Goal: Information Seeking & Learning: Compare options

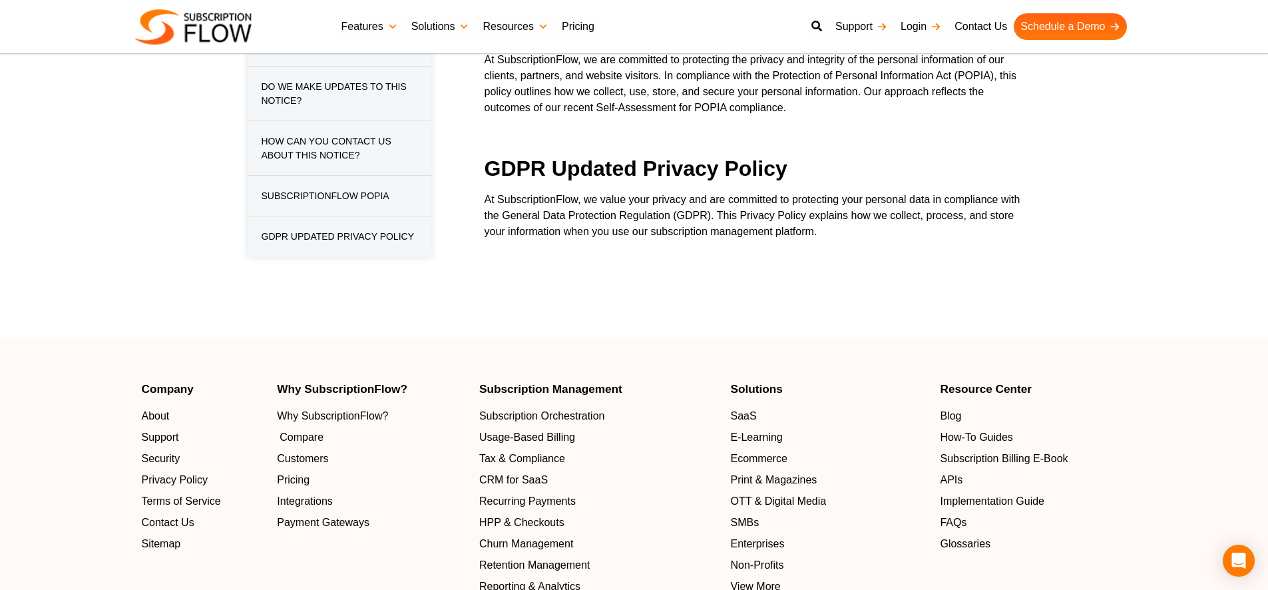
click at [314, 429] on span "Compare" at bounding box center [302, 437] width 44 height 16
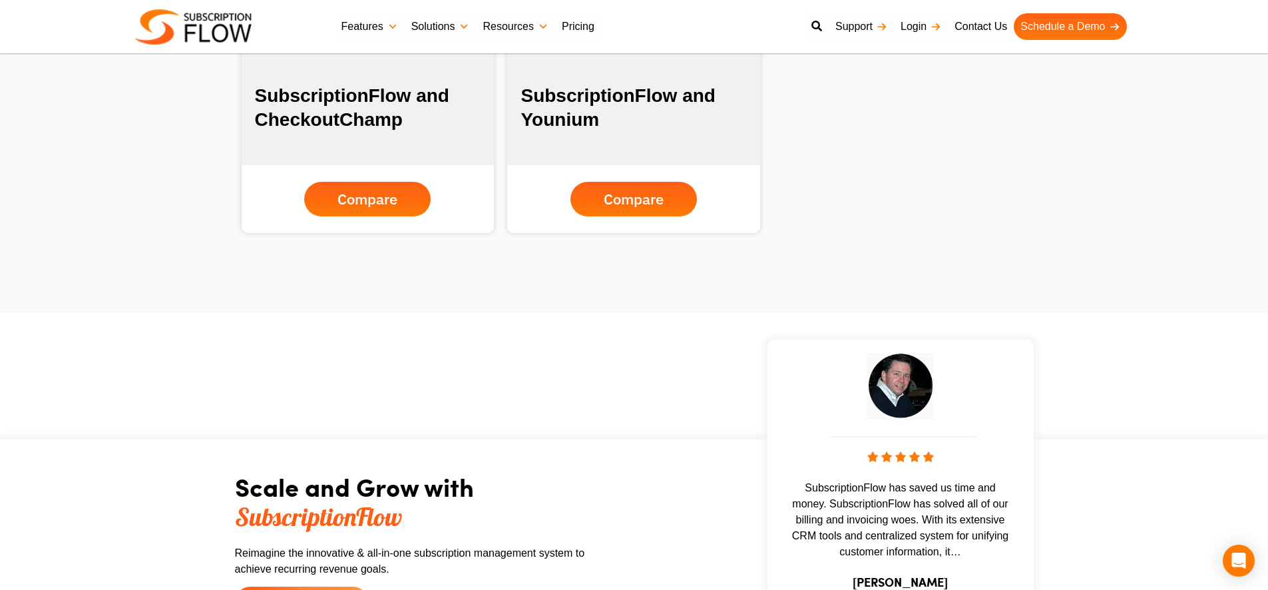
scroll to position [1677, 0]
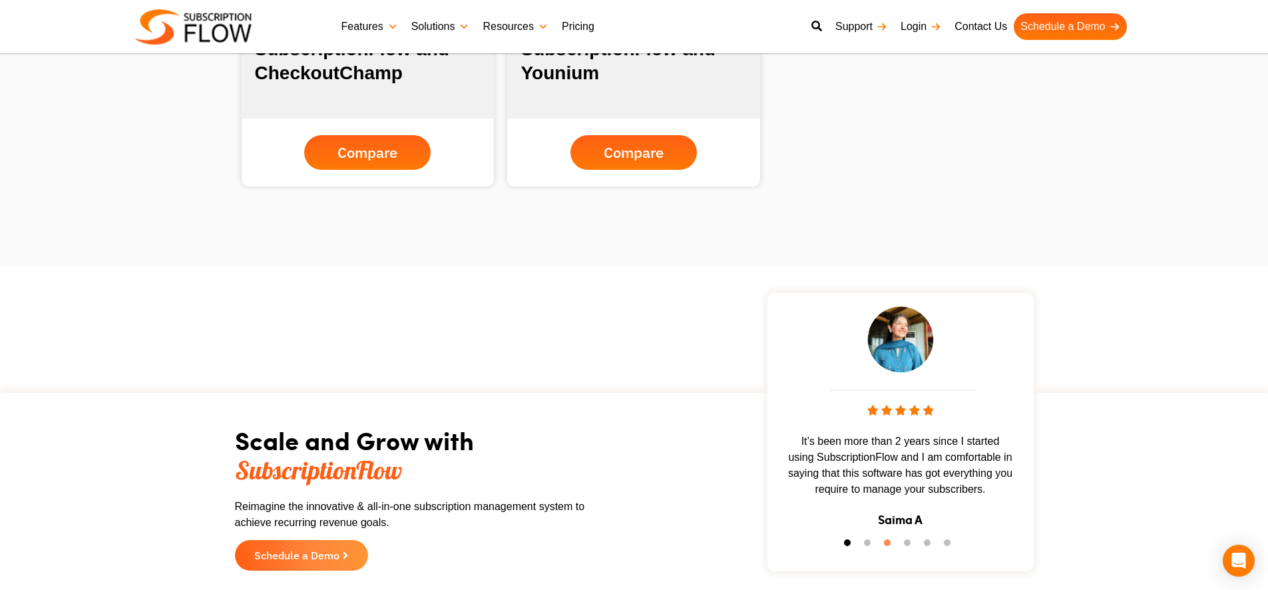
click at [847, 543] on button "1" at bounding box center [850, 545] width 13 height 13
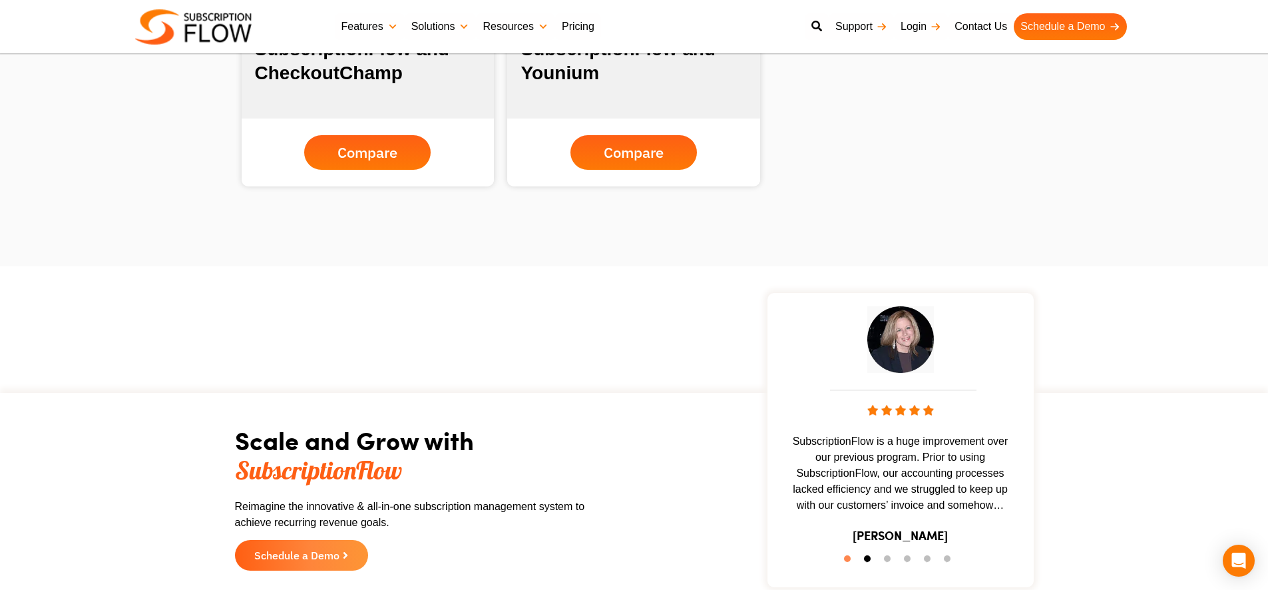
click at [864, 560] on button "2" at bounding box center [870, 561] width 13 height 13
click at [883, 562] on ul "1 2 3 4 5 6" at bounding box center [900, 560] width 253 height 18
click at [886, 560] on button "3" at bounding box center [890, 561] width 13 height 13
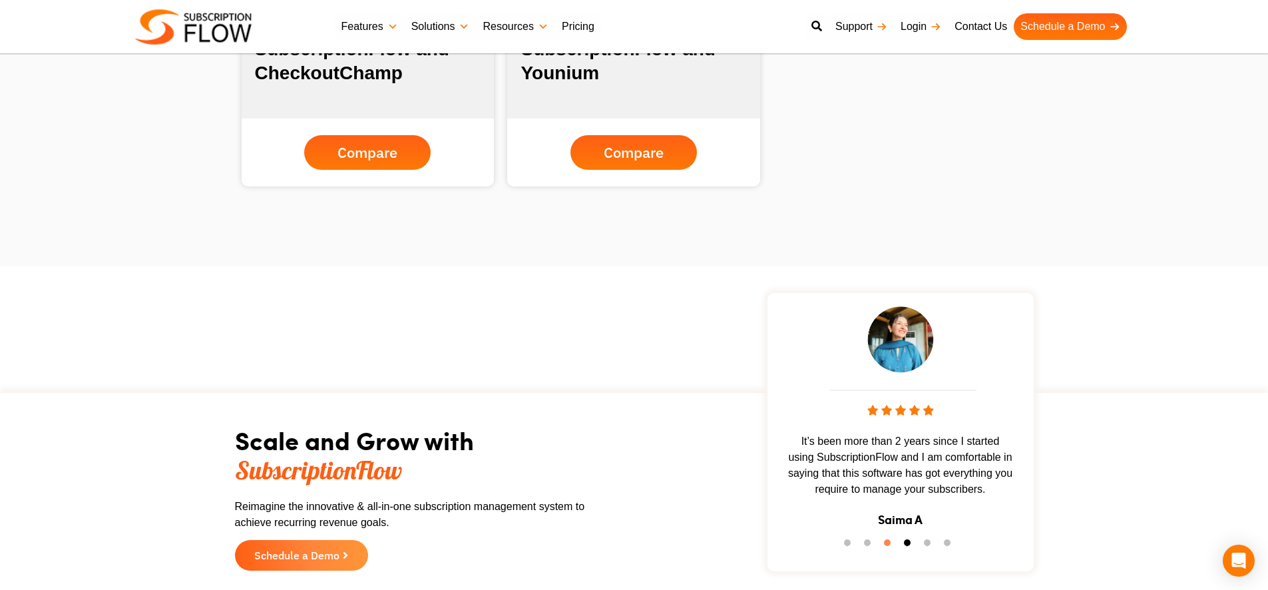
click at [905, 544] on button "4" at bounding box center [910, 545] width 13 height 13
click at [924, 542] on button "5" at bounding box center [930, 545] width 13 height 13
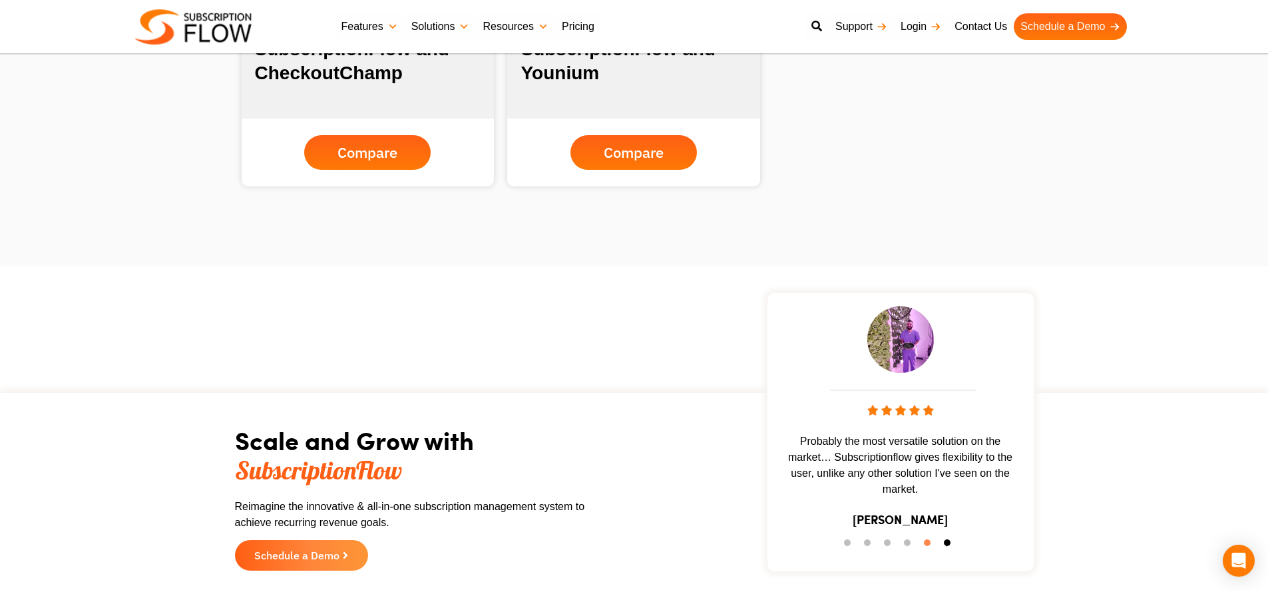
click at [945, 545] on button "6" at bounding box center [950, 545] width 13 height 13
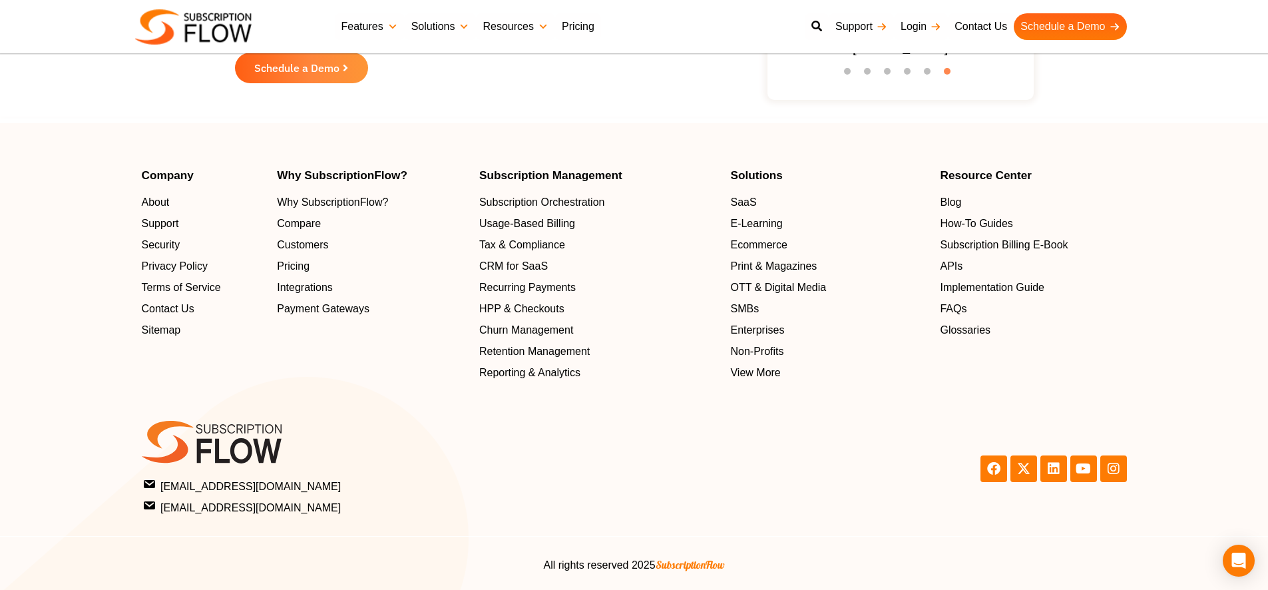
scroll to position [2167, 0]
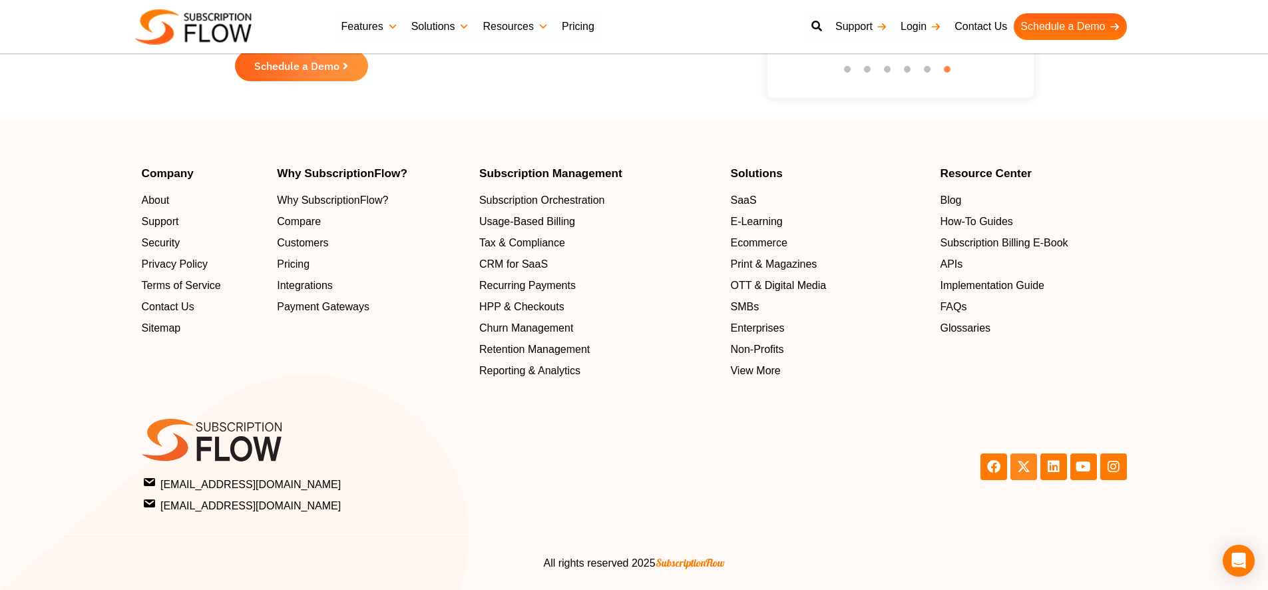
click at [1021, 471] on icon at bounding box center [1023, 466] width 13 height 13
click at [1048, 473] on icon at bounding box center [1053, 466] width 13 height 13
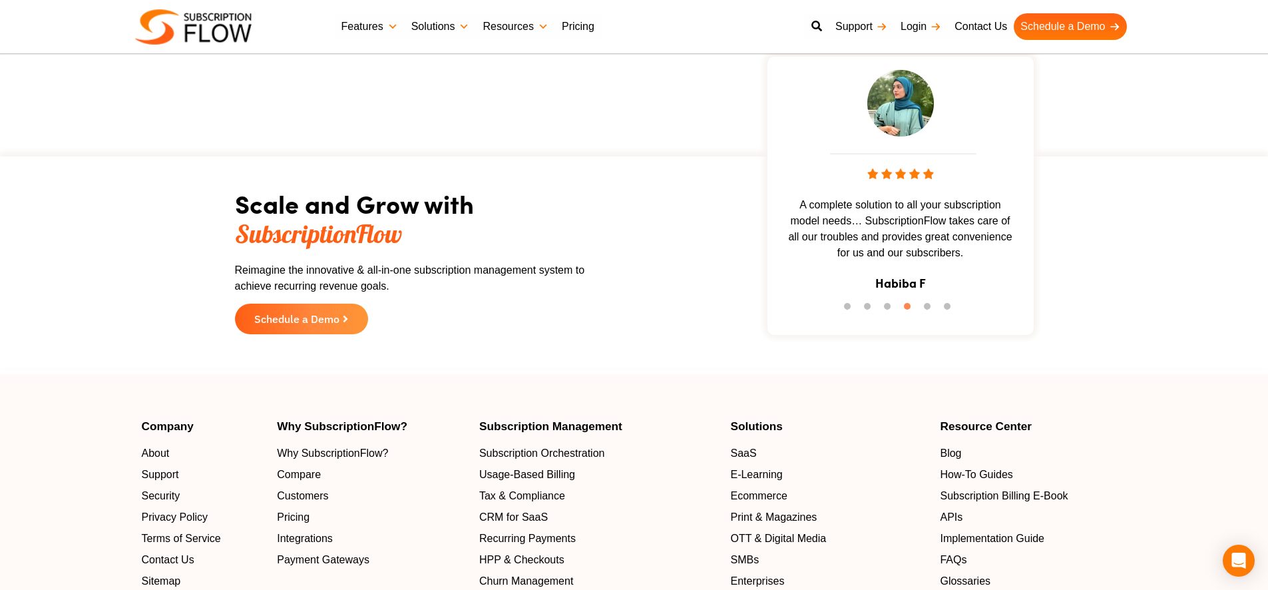
scroll to position [1847, 0]
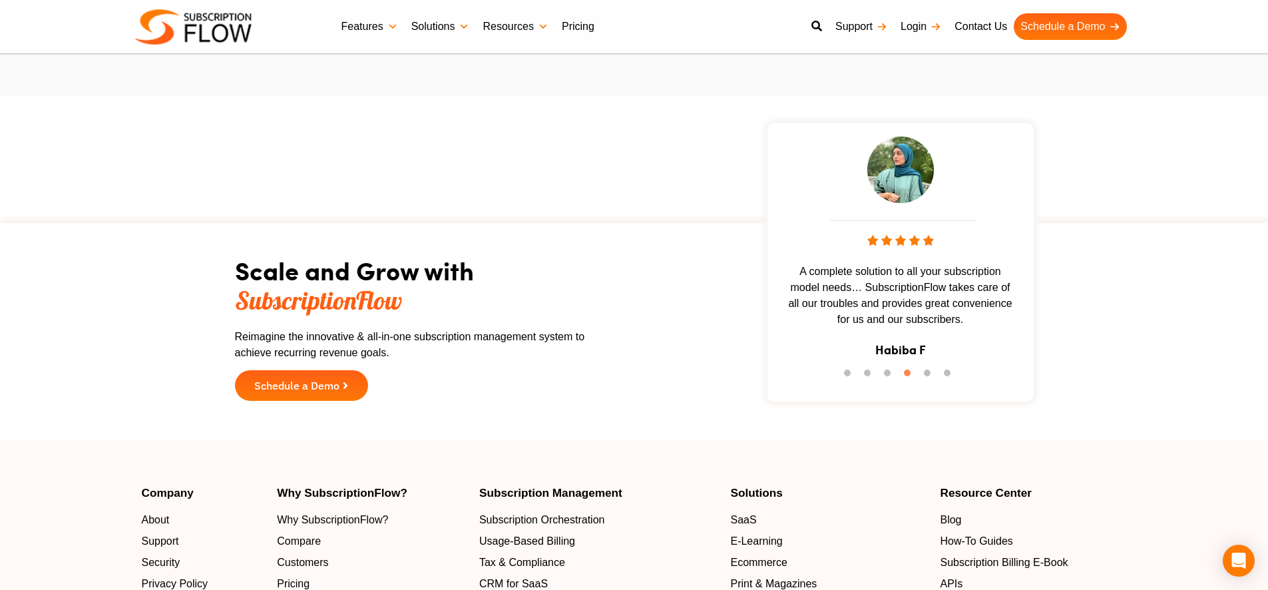
click at [311, 391] on span "Schedule a Demo" at bounding box center [296, 385] width 85 height 11
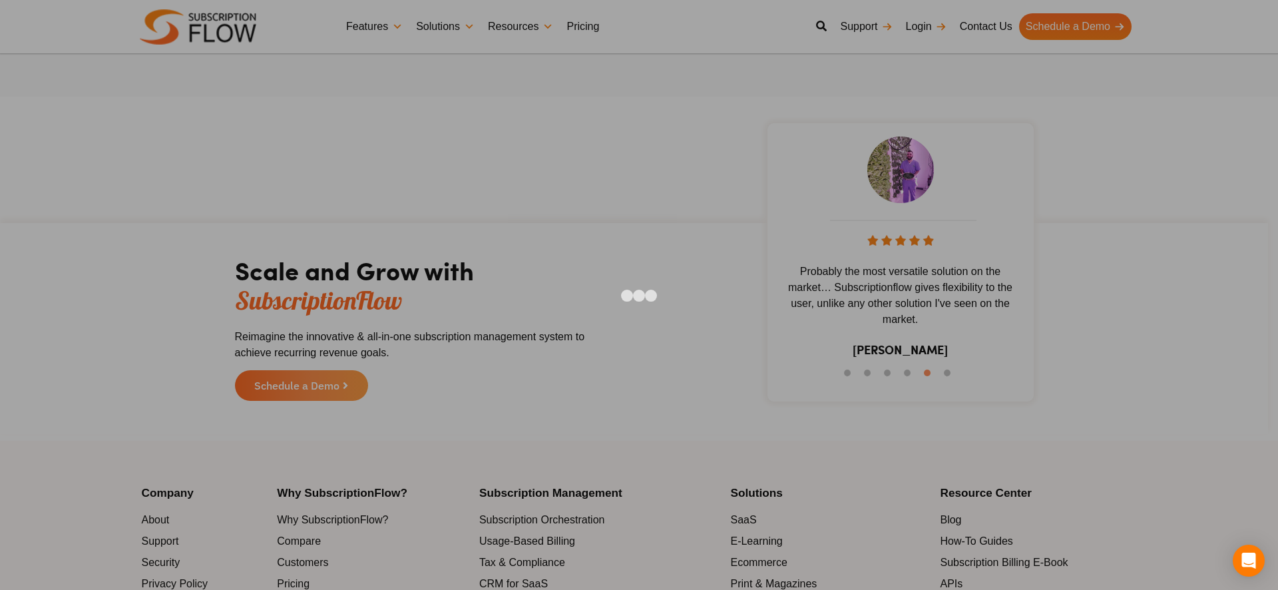
click at [1074, 449] on div at bounding box center [639, 295] width 1278 height 590
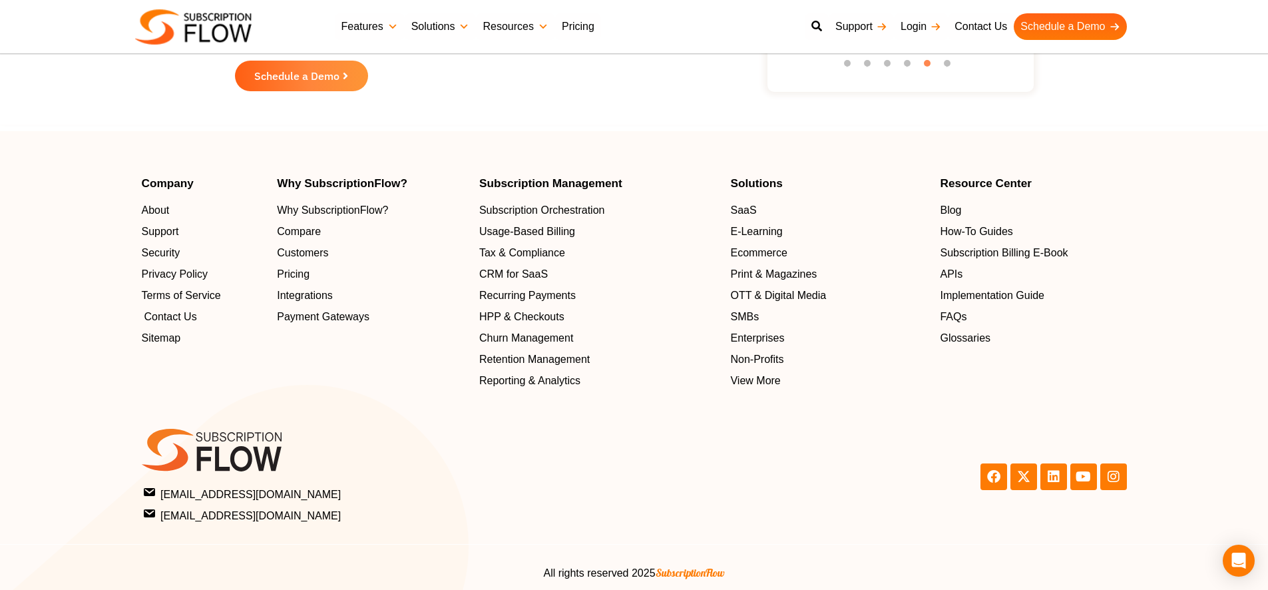
scroll to position [2167, 0]
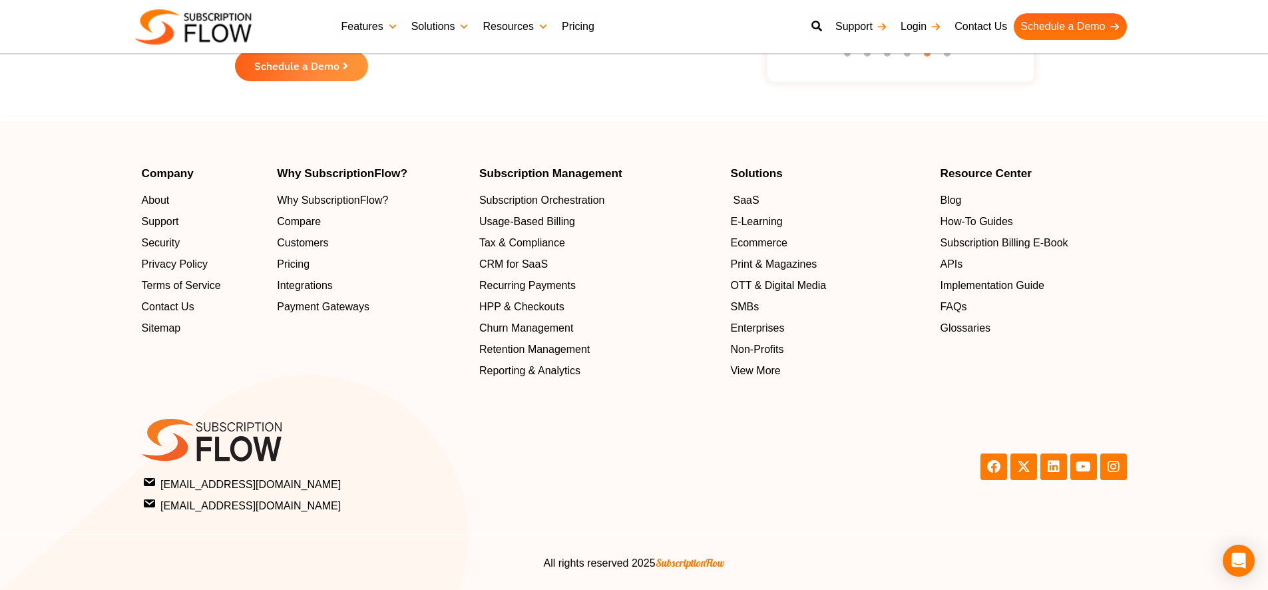
click at [745, 199] on span "SaaS" at bounding box center [746, 200] width 26 height 16
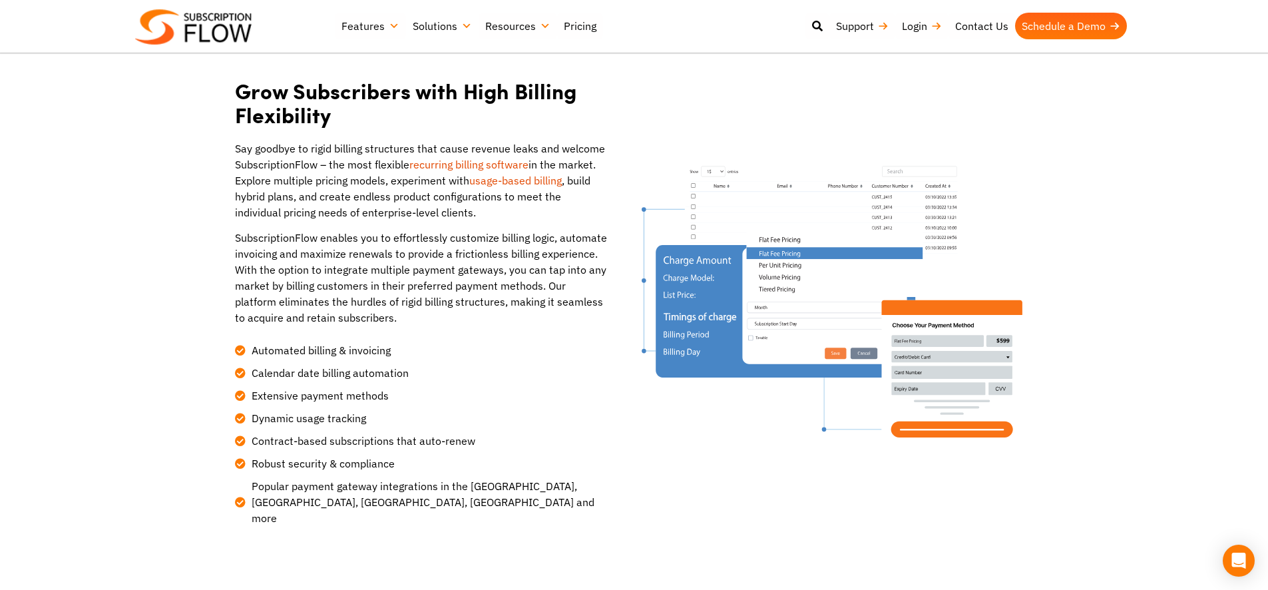
scroll to position [320, 0]
